Goal: Find specific page/section: Find specific page/section

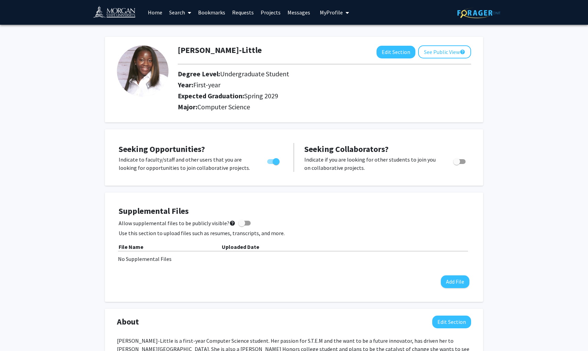
click at [156, 15] on link "Home" at bounding box center [155, 12] width 21 height 24
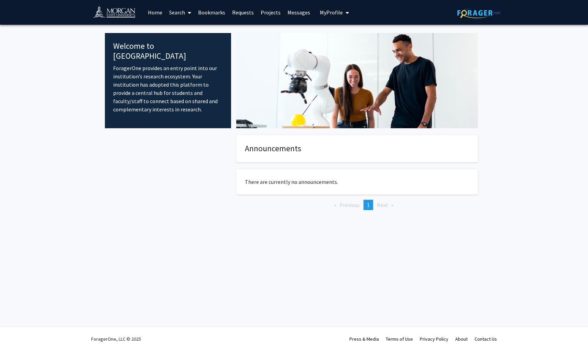
click at [184, 14] on link "Search" at bounding box center [180, 12] width 29 height 24
click at [186, 32] on span "Faculty/Staff" at bounding box center [191, 32] width 51 height 14
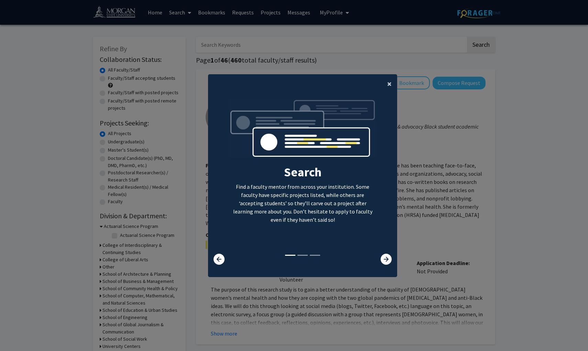
click at [390, 78] on span "×" at bounding box center [390, 83] width 4 height 11
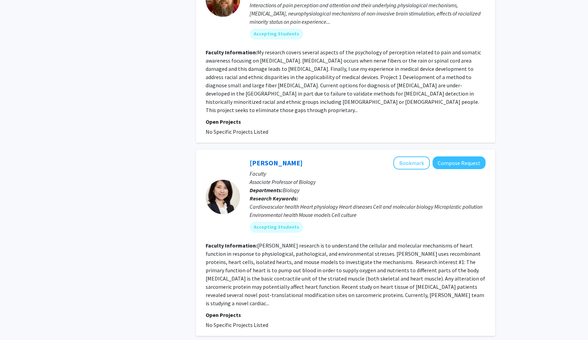
scroll to position [3555, 0]
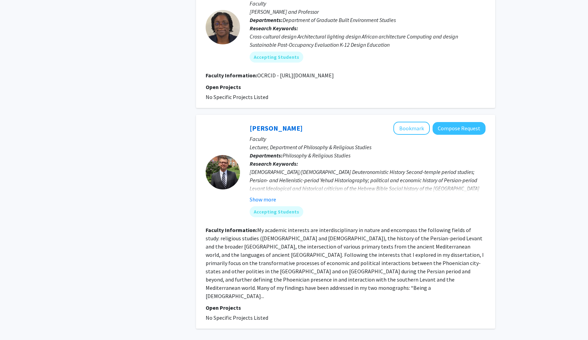
scroll to position [1590, 0]
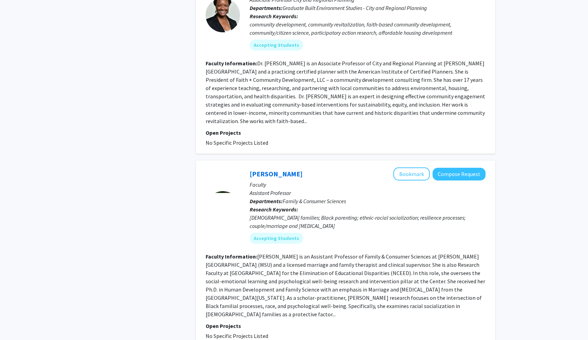
scroll to position [1601, 0]
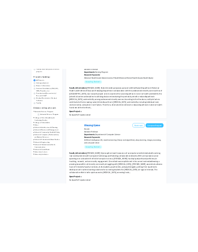
scroll to position [102, 0]
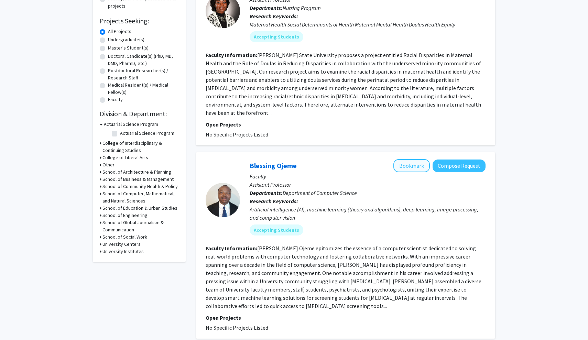
click at [412, 159] on button "Bookmark" at bounding box center [412, 165] width 36 height 13
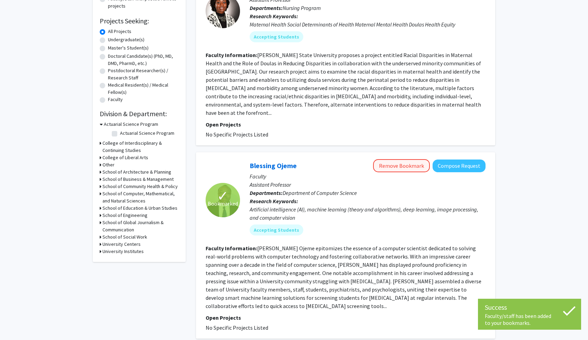
click at [394, 162] on button "Remove Bookmark" at bounding box center [401, 165] width 57 height 13
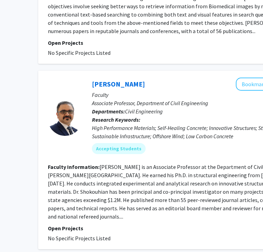
scroll to position [1698, 70]
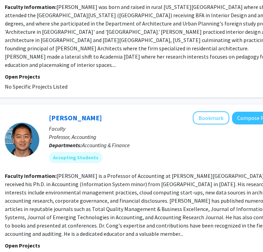
scroll to position [1316, 113]
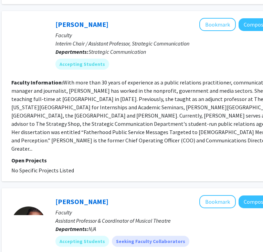
scroll to position [762, 107]
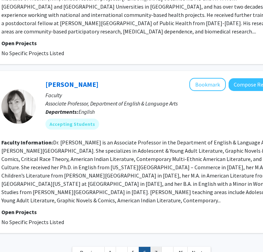
click at [156, 246] on link "7" at bounding box center [156, 252] width 12 height 12
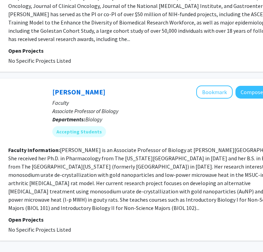
scroll to position [1519, 110]
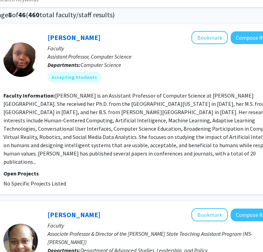
scroll to position [47, 115]
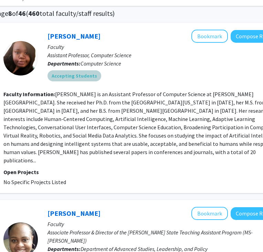
click at [75, 77] on mat-chip "Accepting Students" at bounding box center [74, 75] width 54 height 11
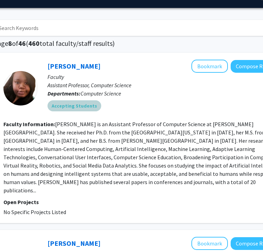
scroll to position [15, 115]
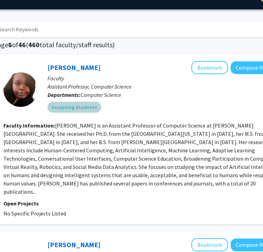
click at [70, 108] on mat-chip "Accepting Students" at bounding box center [74, 107] width 54 height 11
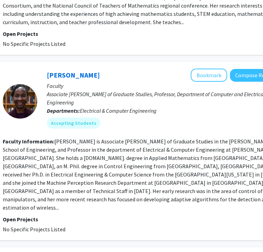
scroll to position [700, 113]
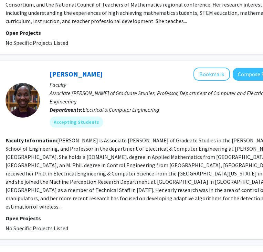
click at [73, 137] on fg-read-more "[PERSON_NAME] is Associate [PERSON_NAME] of Graduate Studies in the [PERSON_NAM…" at bounding box center [145, 173] width 279 height 73
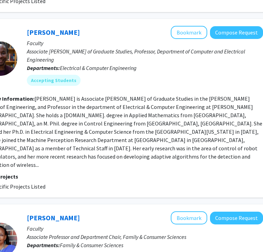
scroll to position [742, 136]
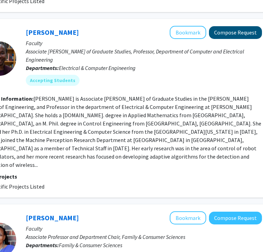
click at [233, 26] on button "Compose Request" at bounding box center [235, 32] width 53 height 13
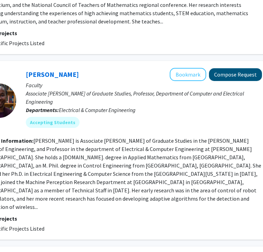
click at [252, 68] on button "Compose Request" at bounding box center [235, 74] width 53 height 13
